Goal: Task Accomplishment & Management: Manage account settings

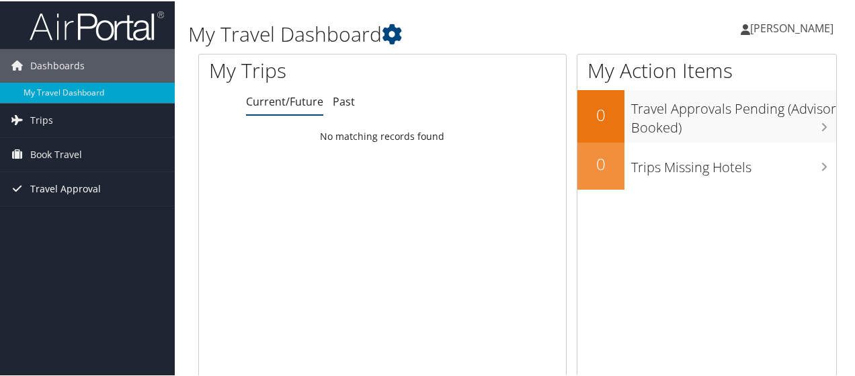
click at [67, 187] on span "Travel Approval" at bounding box center [65, 188] width 71 height 34
click at [782, 30] on span "[PERSON_NAME]" at bounding box center [791, 26] width 83 height 15
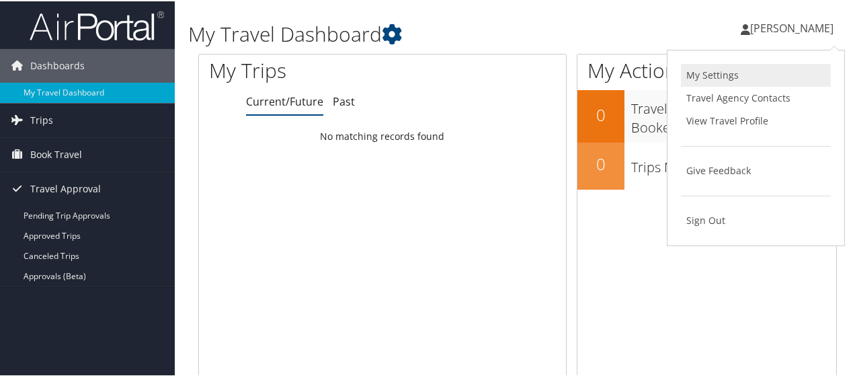
click at [718, 73] on link "My Settings" at bounding box center [756, 73] width 150 height 23
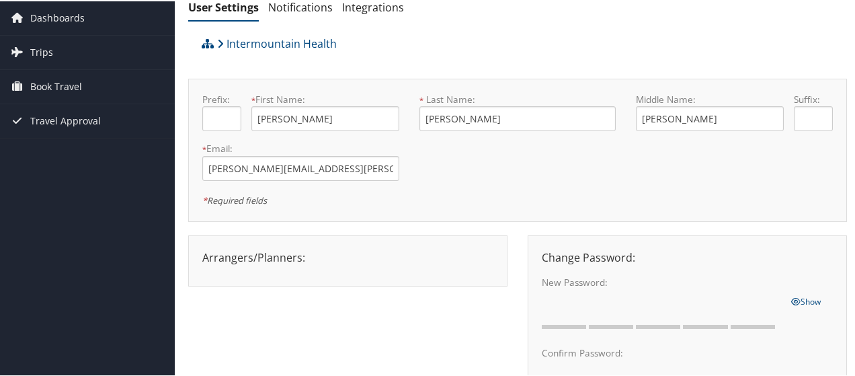
scroll to position [46, 0]
click at [309, 258] on div "Arrangers/Planners: Edit Arrangers & Planners Amanda Aagard Amanda Cole Amy Lov…" at bounding box center [347, 257] width 311 height 16
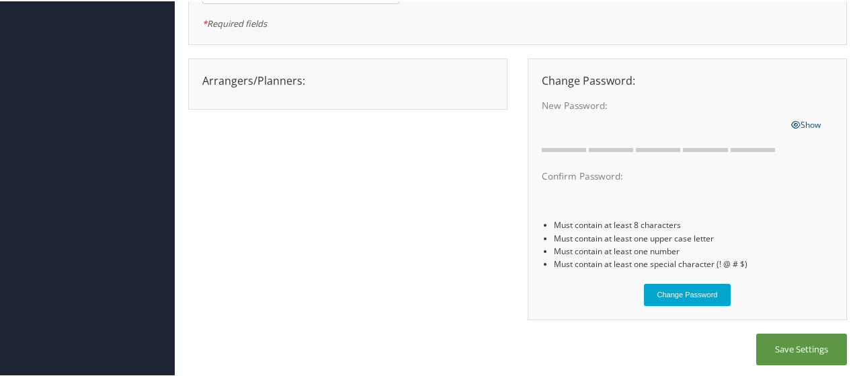
scroll to position [225, 0]
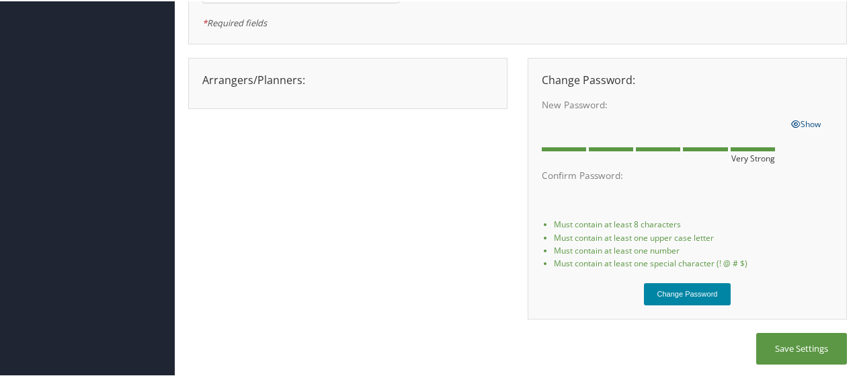
click at [659, 296] on button "Change Password" at bounding box center [687, 293] width 87 height 22
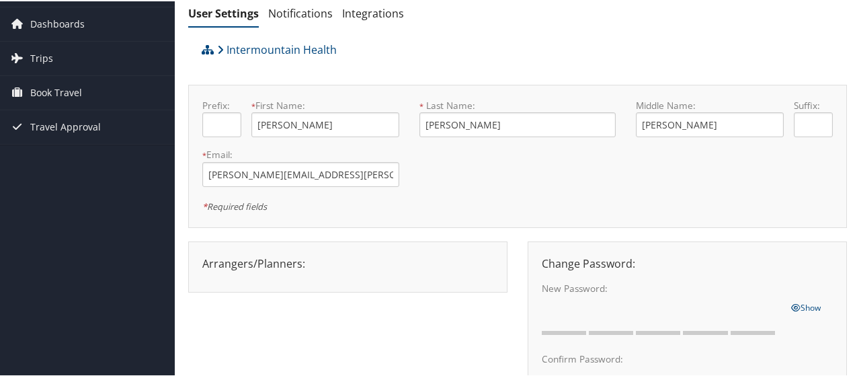
scroll to position [0, 0]
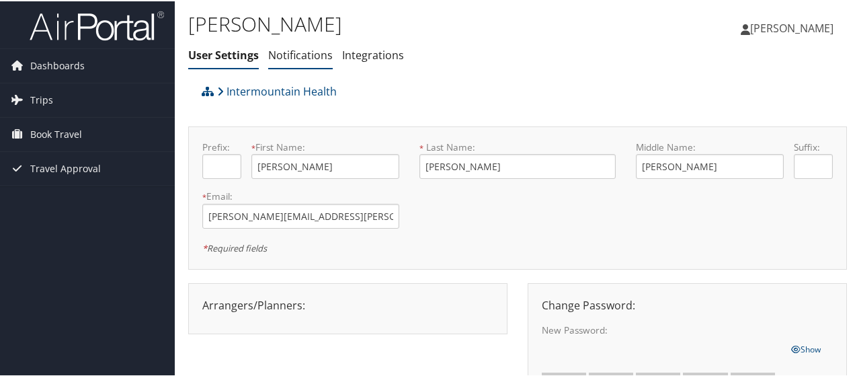
click at [310, 57] on link "Notifications" at bounding box center [300, 53] width 65 height 15
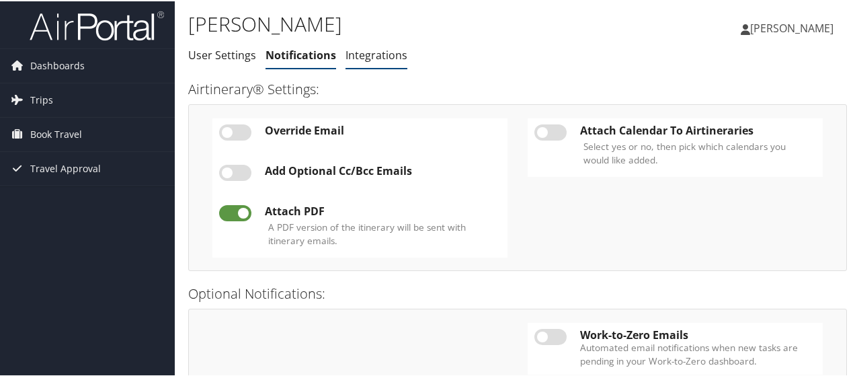
click at [358, 54] on link "Integrations" at bounding box center [376, 53] width 62 height 15
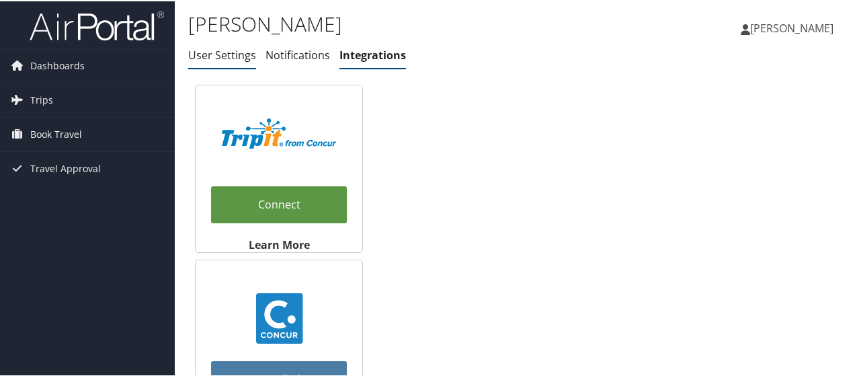
click at [218, 56] on link "User Settings" at bounding box center [222, 53] width 68 height 15
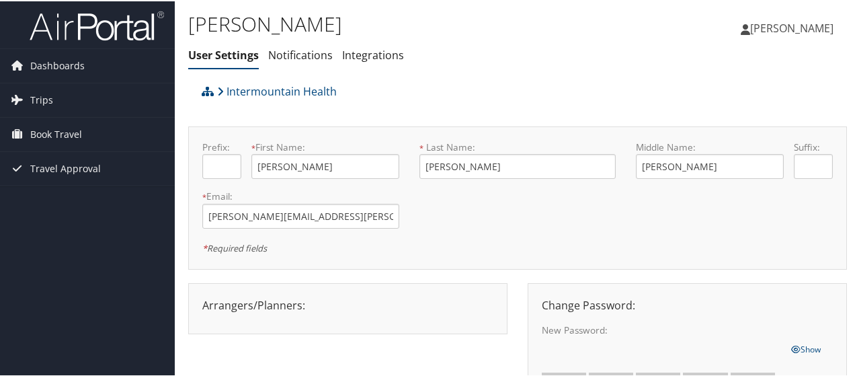
click at [246, 302] on div "Arrangers/Planners: Edit Arrangers & Planners Save Changes Cancel ×" at bounding box center [347, 304] width 311 height 16
click at [246, 302] on div "Arrangers/Planners: Edit Arrangers & Planners [PERSON_NAME] [PERSON_NAME] [PERS…" at bounding box center [347, 304] width 311 height 16
click at [284, 89] on link "Intermountain Health" at bounding box center [277, 90] width 120 height 27
click at [335, 314] on div at bounding box center [347, 315] width 311 height 7
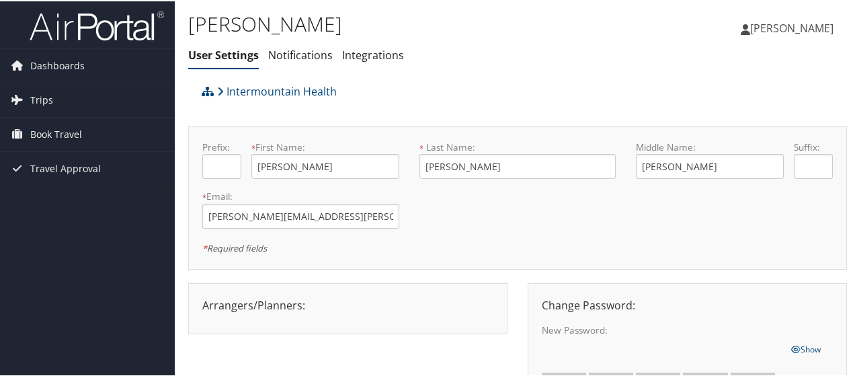
click at [318, 303] on div "Arrangers/Planners: Edit Arrangers & Planners [PERSON_NAME] [PERSON_NAME] [PERS…" at bounding box center [347, 304] width 311 height 16
click at [757, 26] on span "[PERSON_NAME]" at bounding box center [791, 26] width 83 height 15
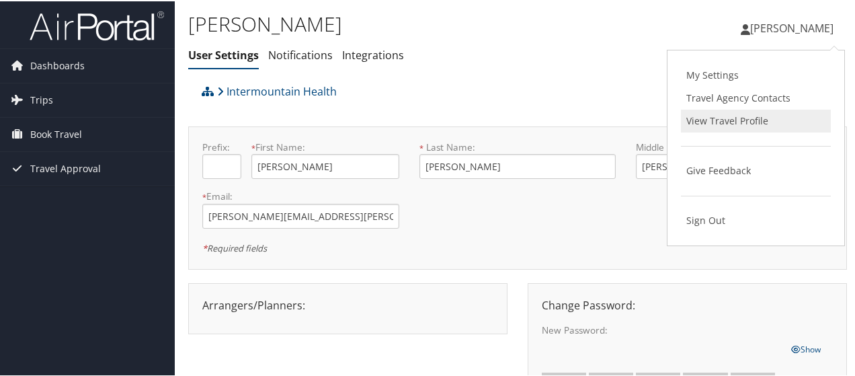
click at [722, 112] on link "View Travel Profile" at bounding box center [756, 119] width 150 height 23
